Goal: Task Accomplishment & Management: Manage account settings

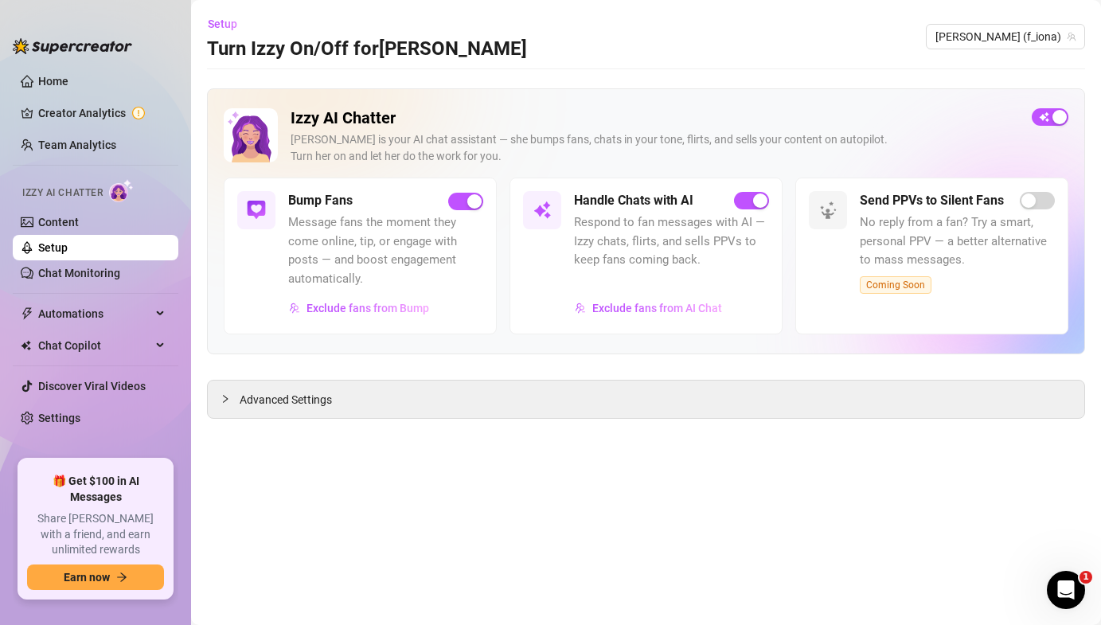
click at [68, 253] on link "Setup" at bounding box center [52, 247] width 29 height 13
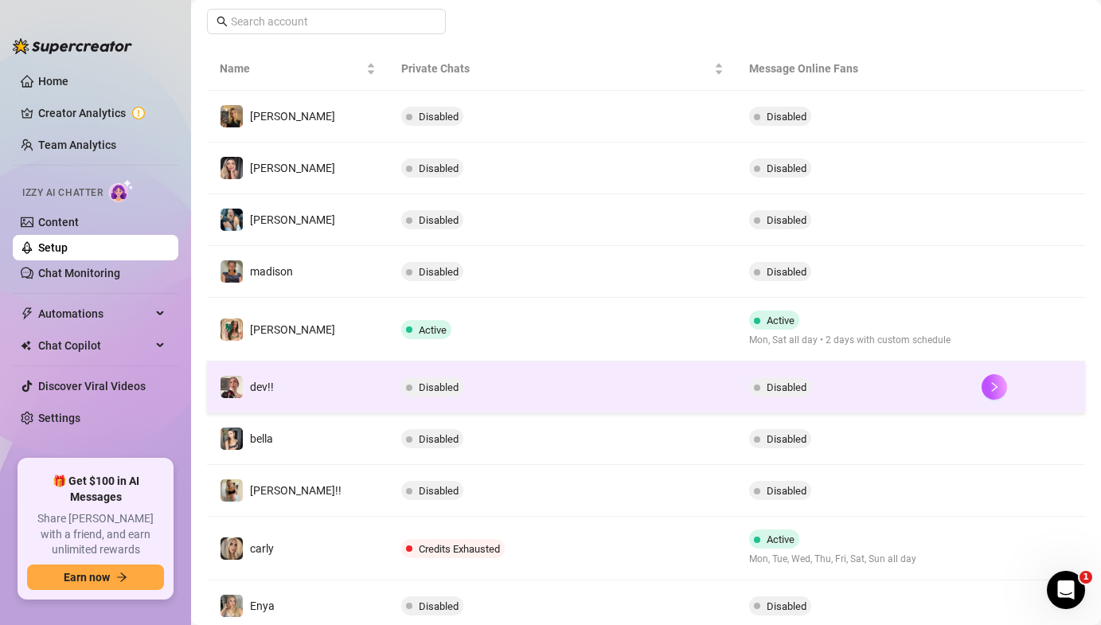
scroll to position [312, 0]
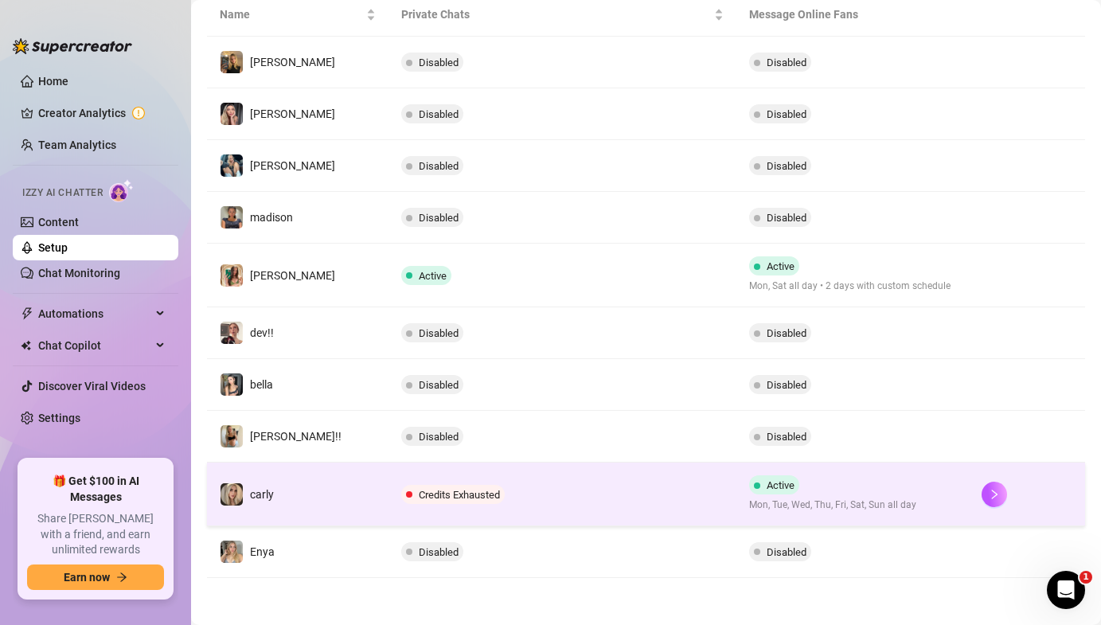
click at [546, 494] on td "Credits Exhausted" at bounding box center [563, 495] width 349 height 64
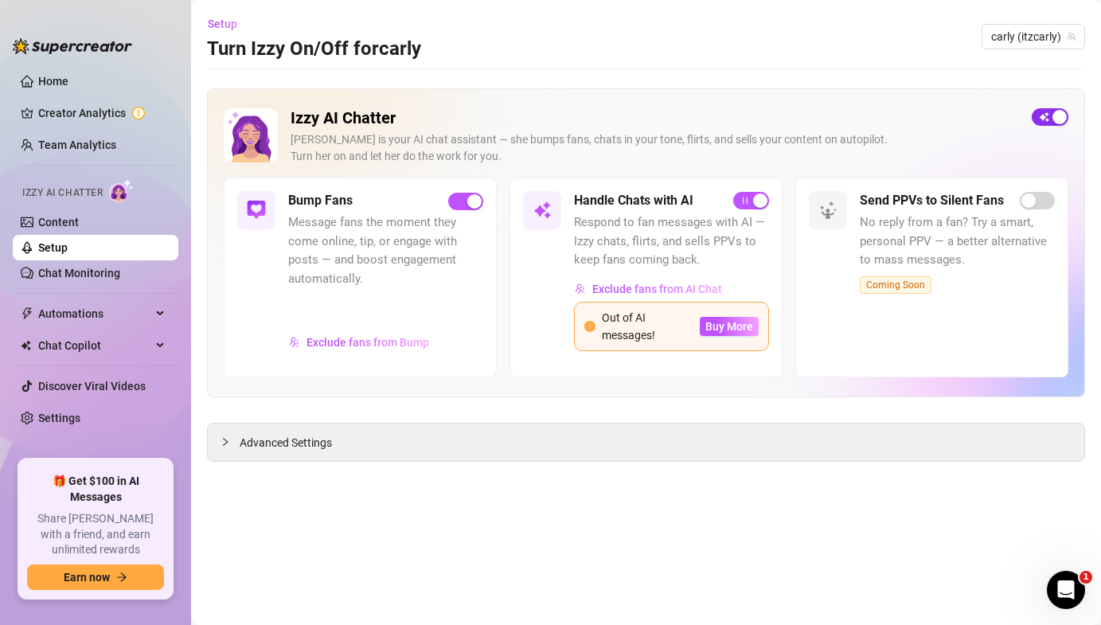
click at [1054, 120] on div "button" at bounding box center [1060, 117] width 14 height 14
